Goal: Check status: Check status

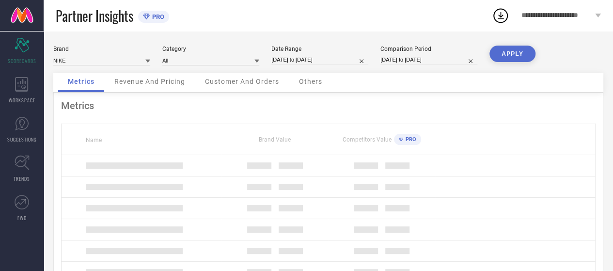
select select "6"
select select "2025"
select select "7"
select select "2025"
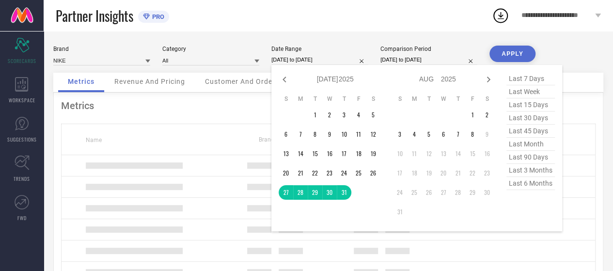
click at [309, 59] on input "[DATE] to [DATE]" at bounding box center [319, 60] width 97 height 10
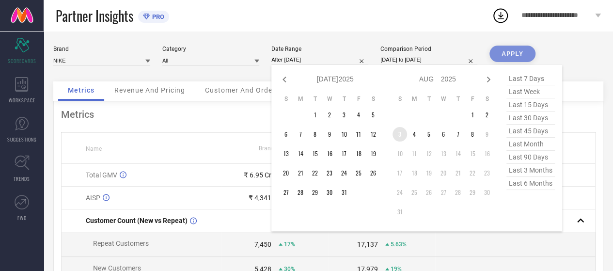
click at [401, 134] on td "3" at bounding box center [399, 134] width 15 height 15
type input "[DATE] to [DATE]"
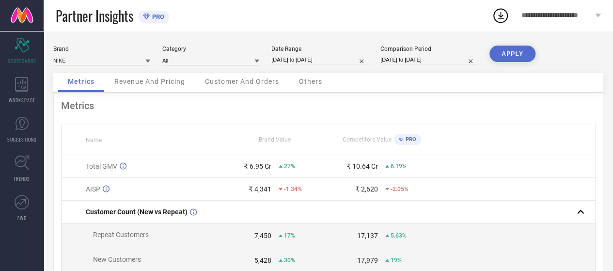
select select "6"
select select "2025"
select select "7"
select select "2025"
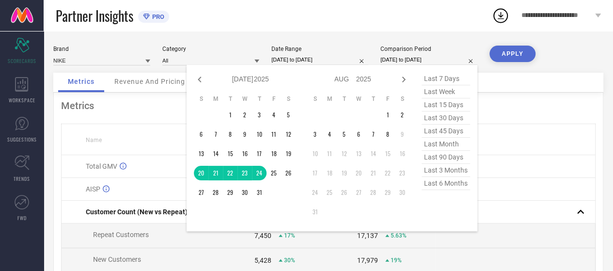
click at [412, 60] on input "[DATE] to [DATE]" at bounding box center [428, 60] width 97 height 10
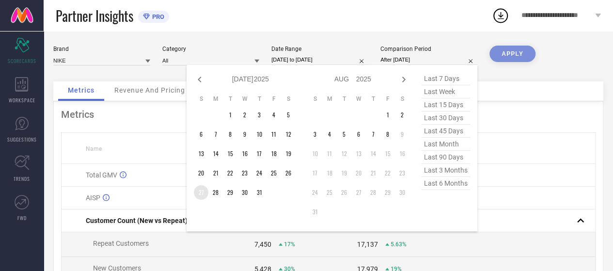
click at [202, 192] on td "27" at bounding box center [201, 192] width 15 height 15
type input "[DATE] to [DATE]"
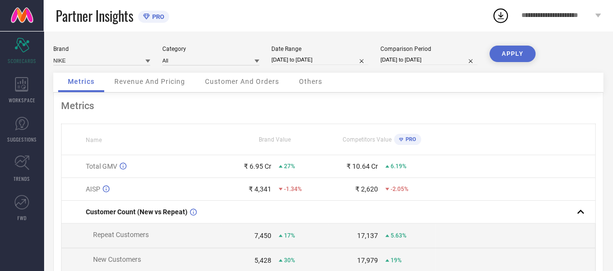
click at [521, 56] on button "APPLY" at bounding box center [512, 54] width 46 height 16
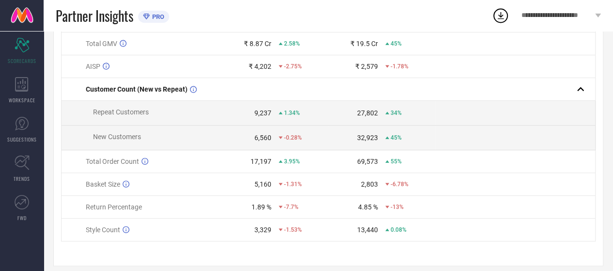
scroll to position [134, 0]
